Goal: Check status: Check status

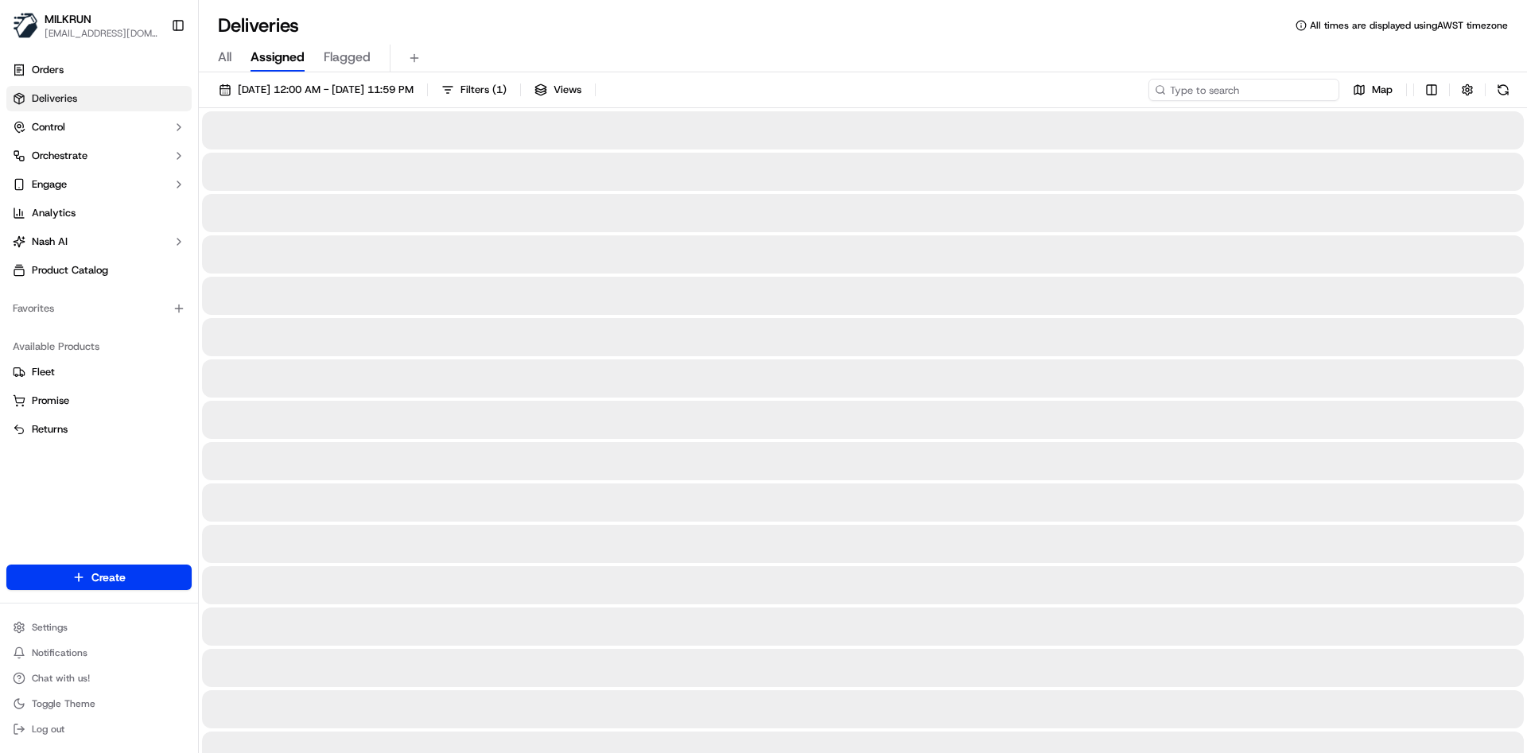
click at [1234, 93] on input at bounding box center [1243, 90] width 191 height 22
paste input "[PERSON_NAME]"
type input "[PERSON_NAME]"
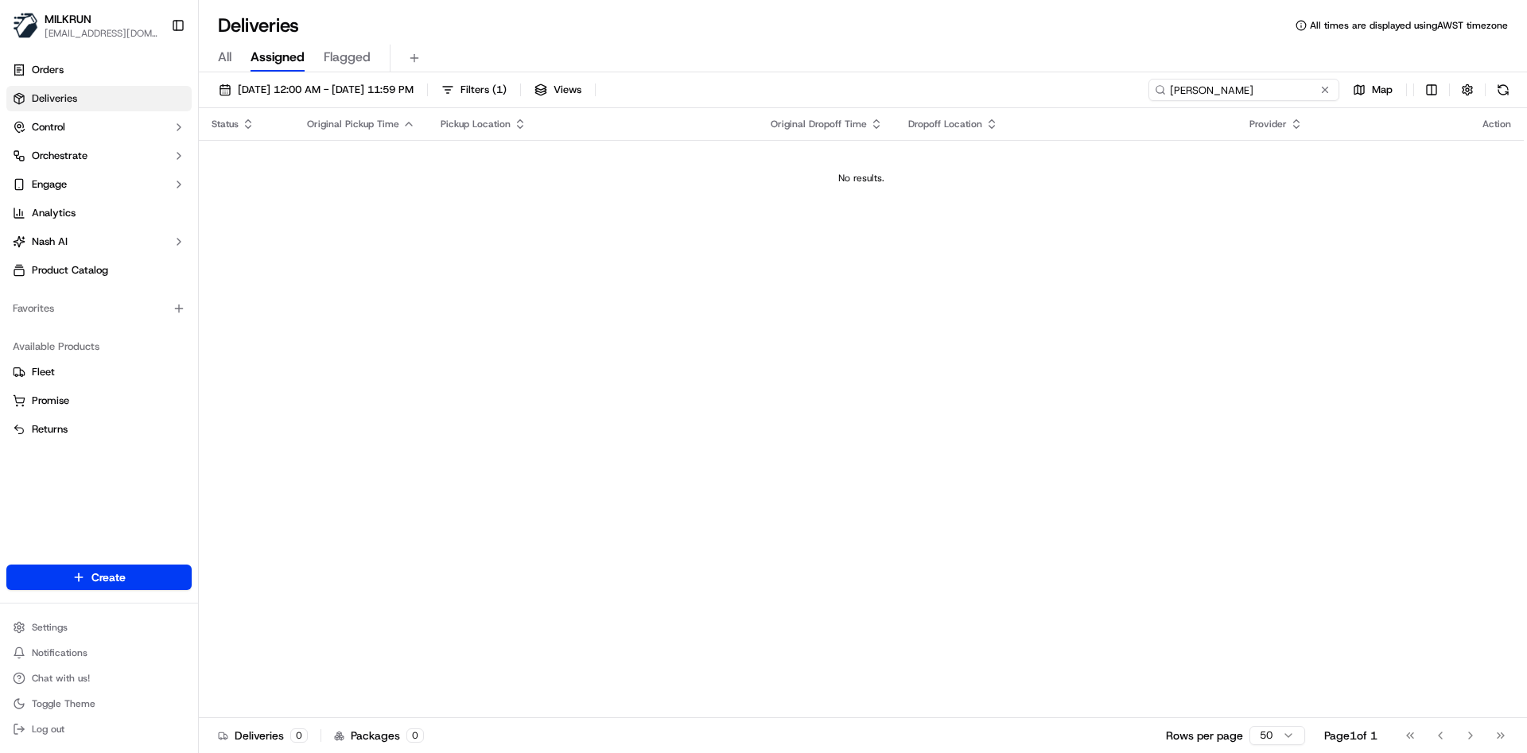
click at [1282, 93] on input "[PERSON_NAME]" at bounding box center [1243, 90] width 191 height 22
drag, startPoint x: 142, startPoint y: 509, endPoint x: 223, endPoint y: 442, distance: 104.4
click at [143, 509] on div "Orders Deliveries Control Orchestrate Engage Analytics Nash AI Product Catalog …" at bounding box center [99, 301] width 198 height 501
click at [1297, 92] on input "[PERSON_NAME]" at bounding box center [1243, 90] width 191 height 22
click at [1326, 91] on button at bounding box center [1325, 90] width 16 height 16
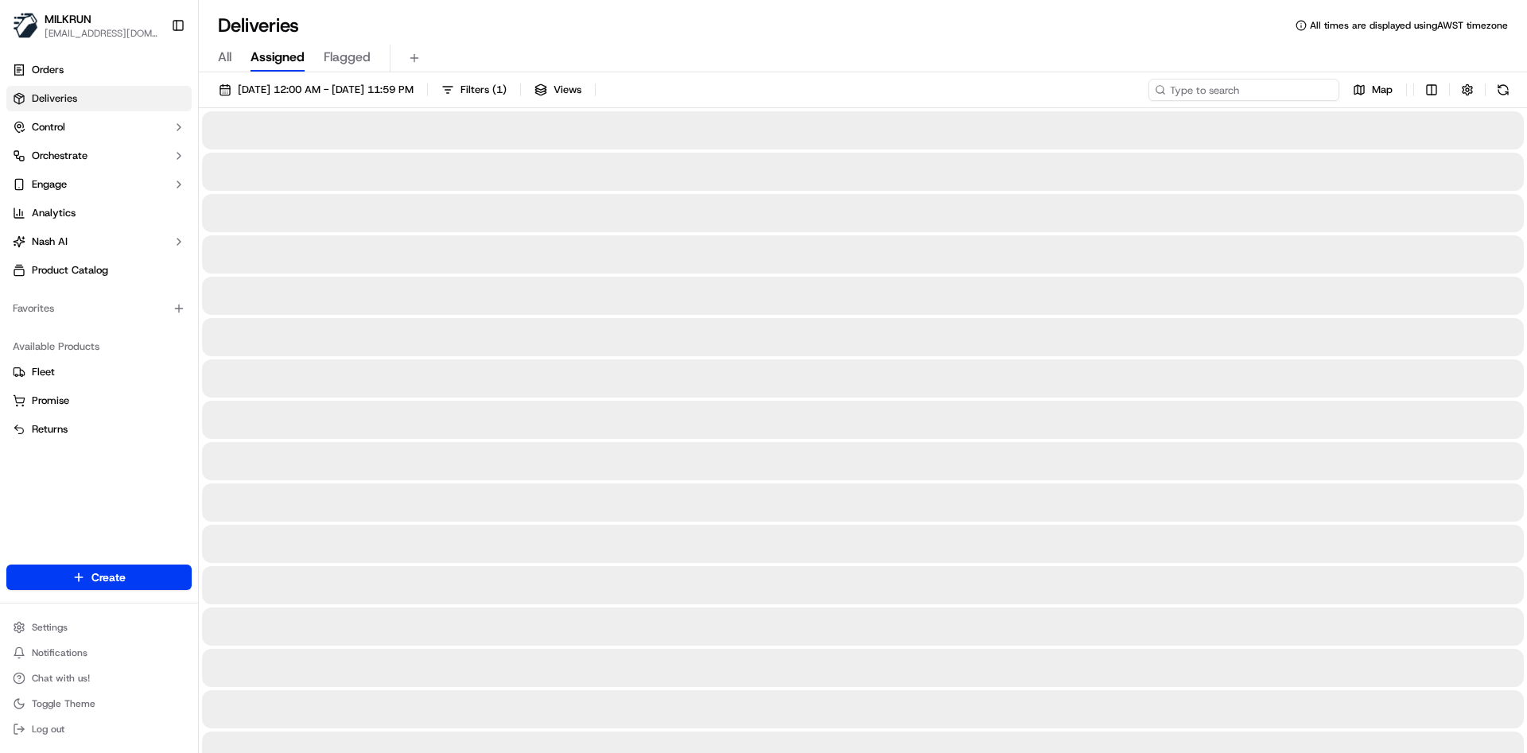
click at [1232, 87] on input at bounding box center [1243, 90] width 191 height 22
paste input "[PERSON_NAME]"
type input "[PERSON_NAME]"
click at [1283, 92] on input at bounding box center [1243, 90] width 191 height 22
type input "rachel longstaff"
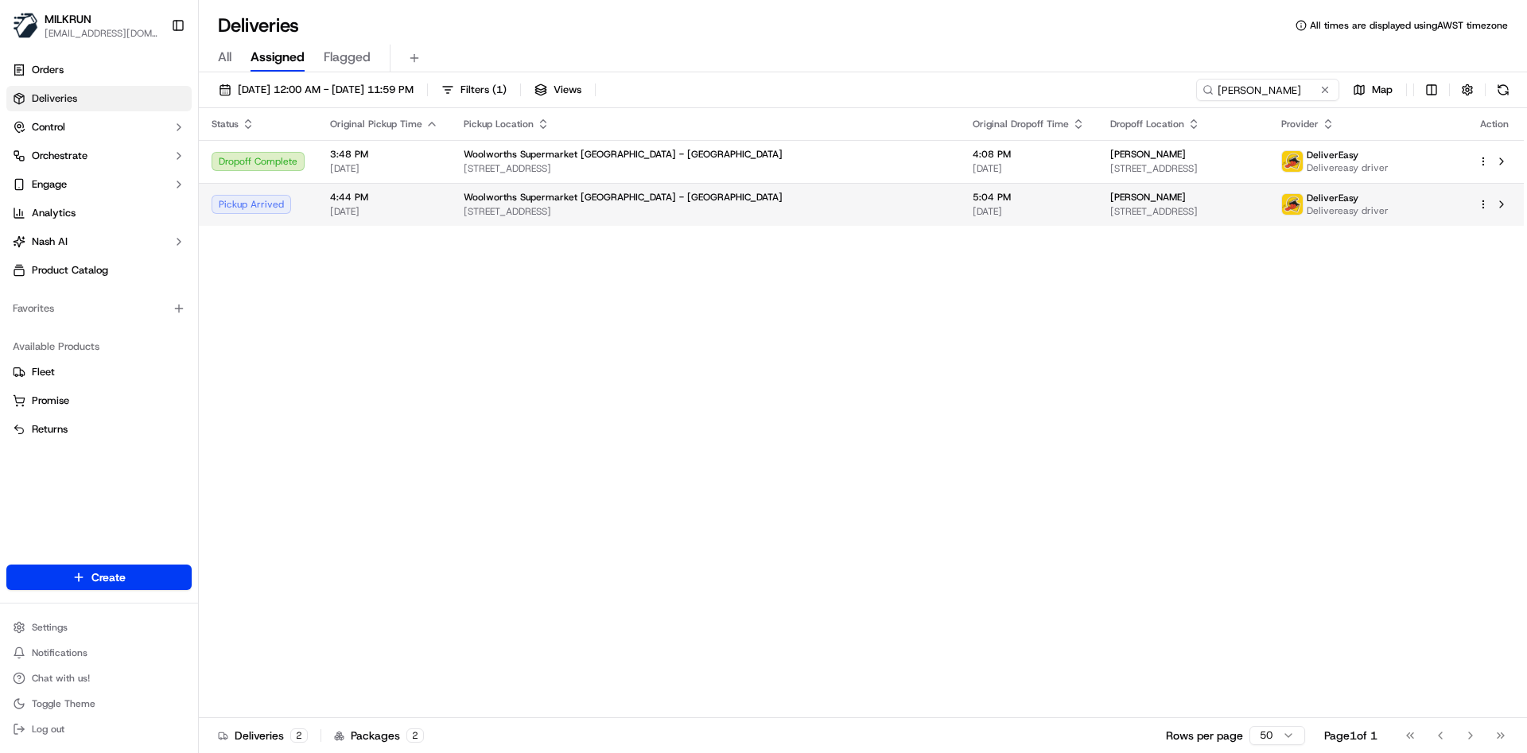
click at [786, 196] on td "Woolworths Supermarket NZ - Takapuna 10 Barrys Point Rd, Auckland, Auckland 062…" at bounding box center [705, 204] width 509 height 43
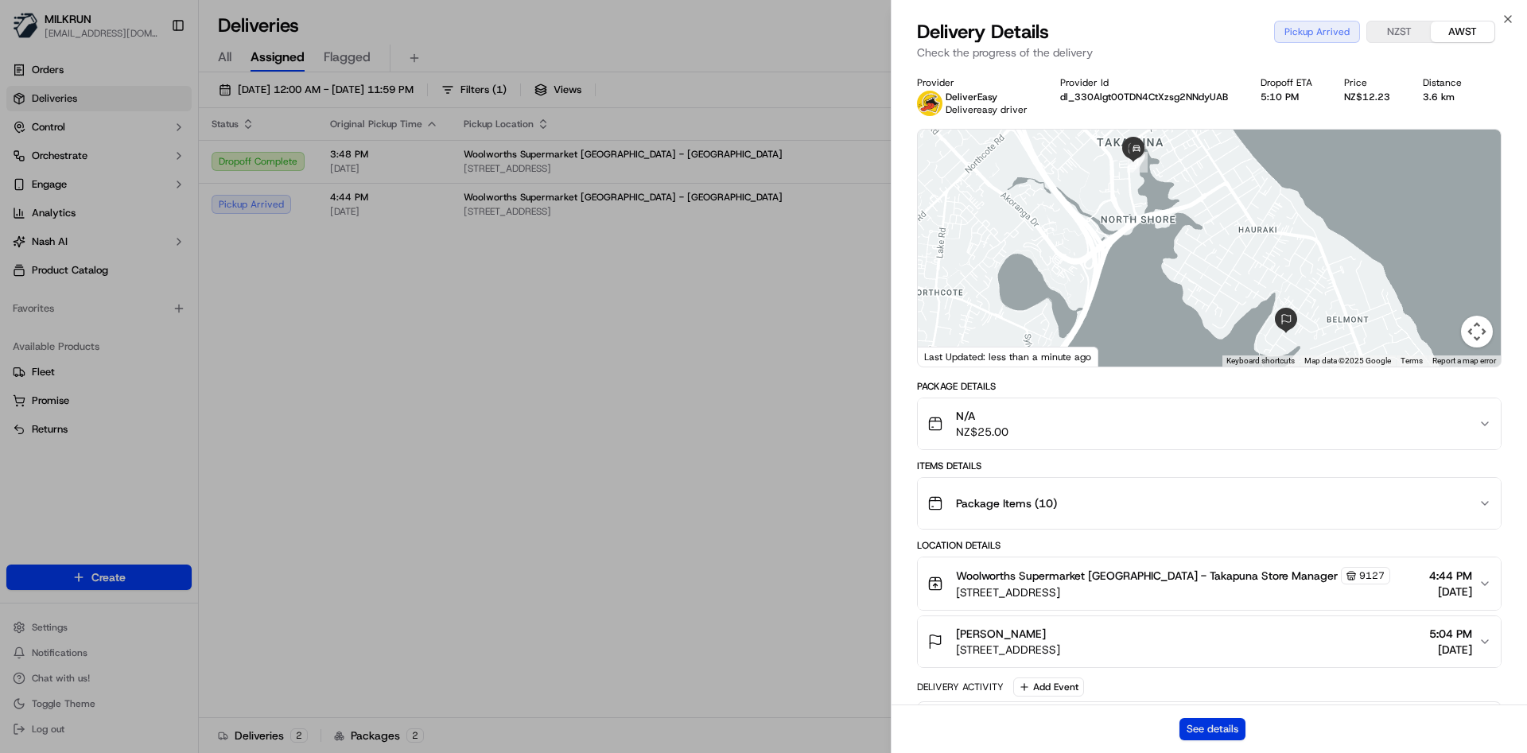
click at [1197, 727] on button "See details" at bounding box center [1212, 729] width 66 height 22
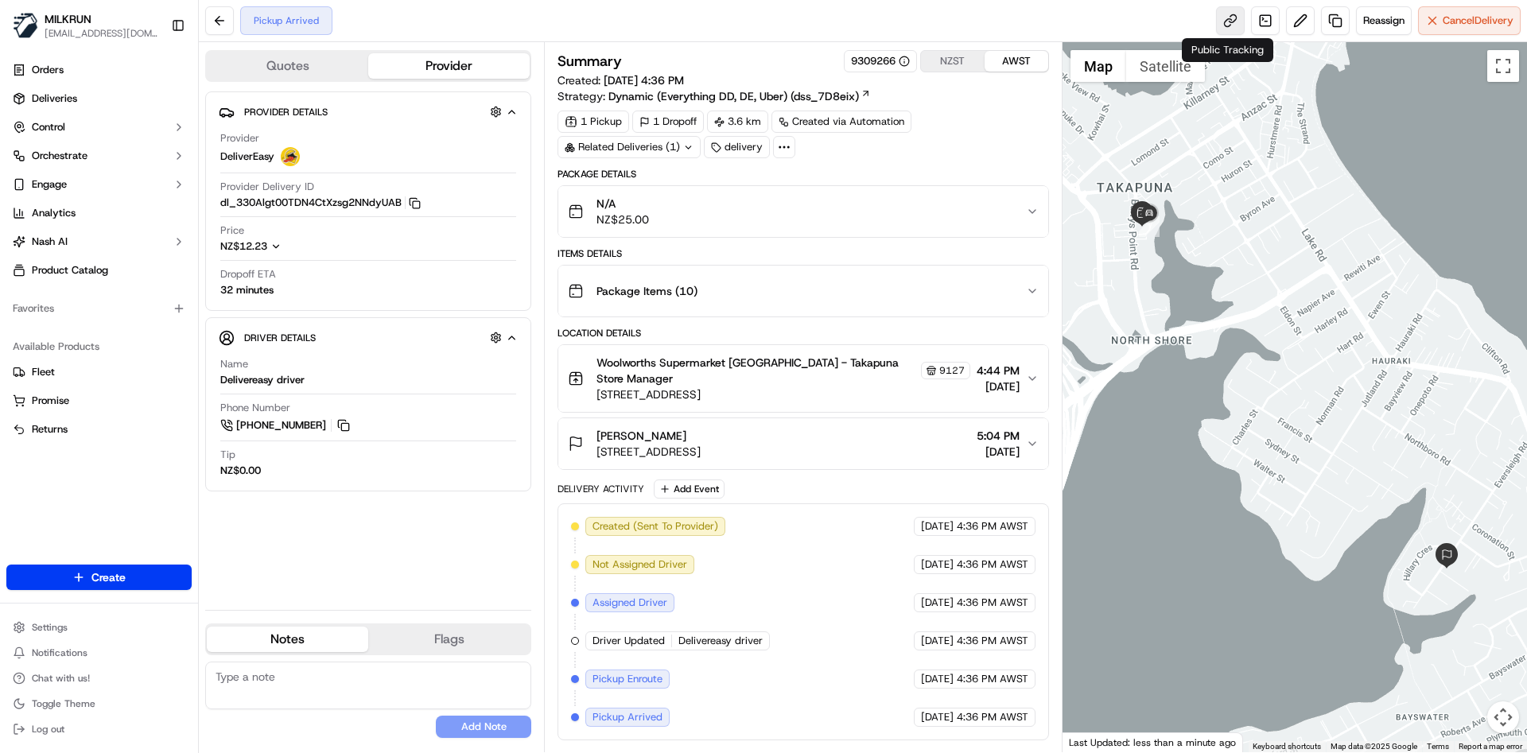
click at [1223, 13] on link at bounding box center [1230, 20] width 29 height 29
